Goal: Transaction & Acquisition: Purchase product/service

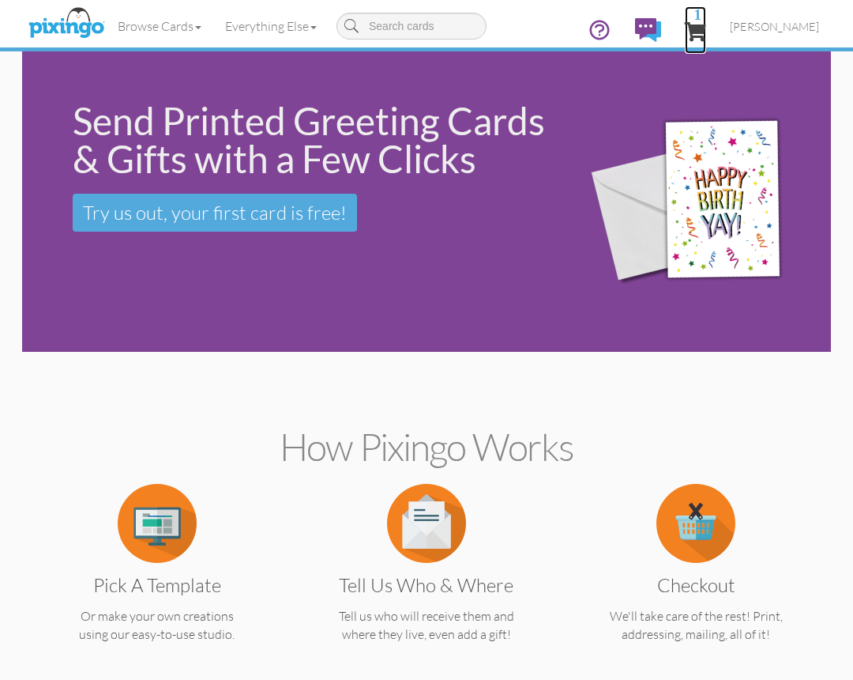
click at [706, 31] on span "1" at bounding box center [695, 31] width 21 height 19
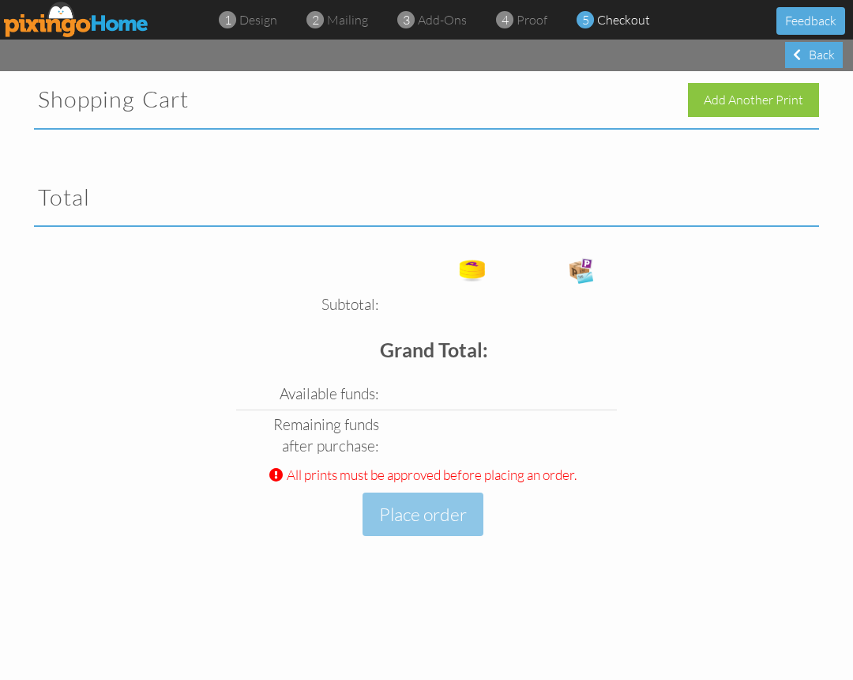
click at [609, 21] on span "checkout" at bounding box center [623, 20] width 53 height 16
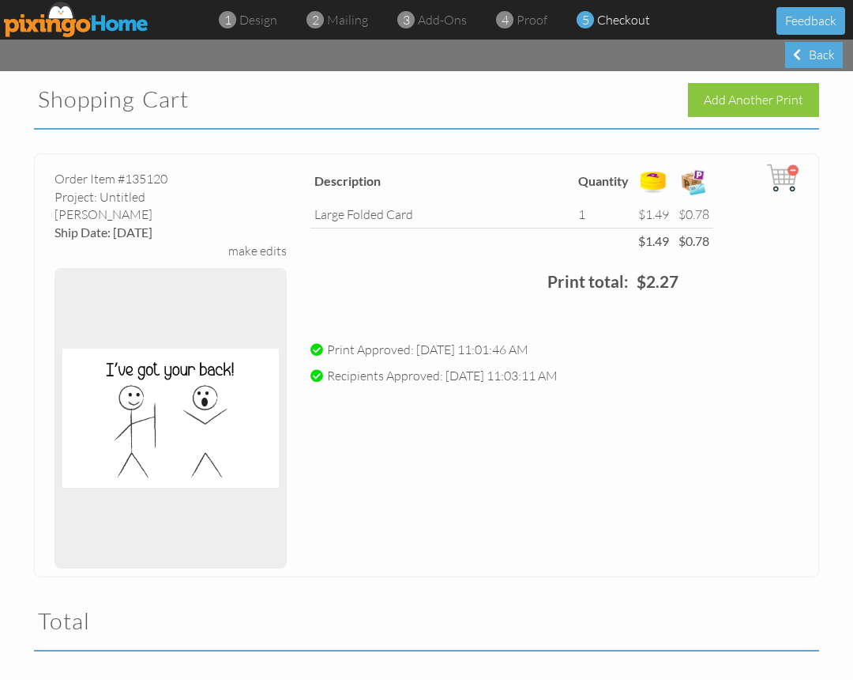
scroll to position [324, 0]
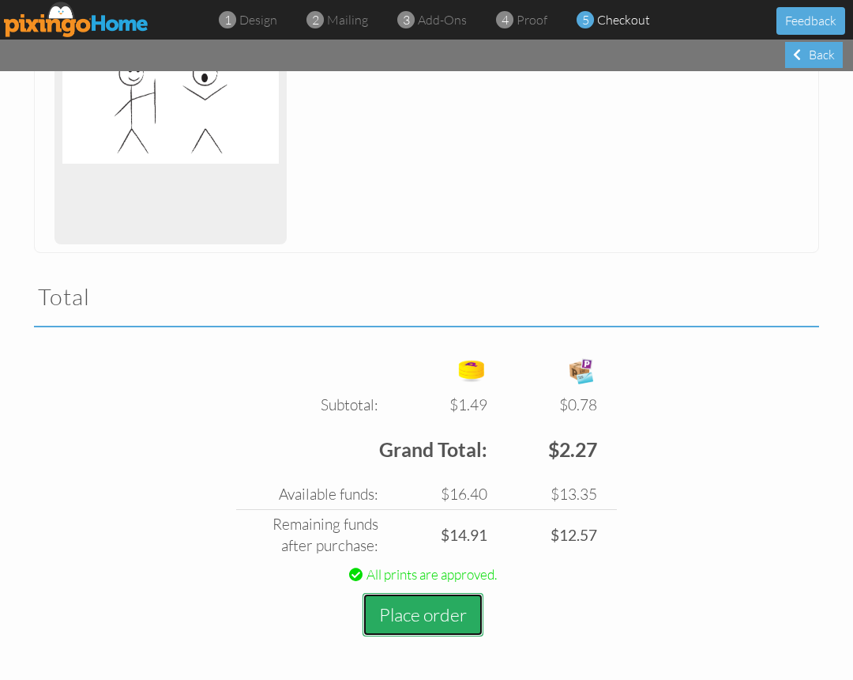
click at [424, 612] on button "Place order" at bounding box center [423, 614] width 121 height 43
